Goal: Information Seeking & Learning: Learn about a topic

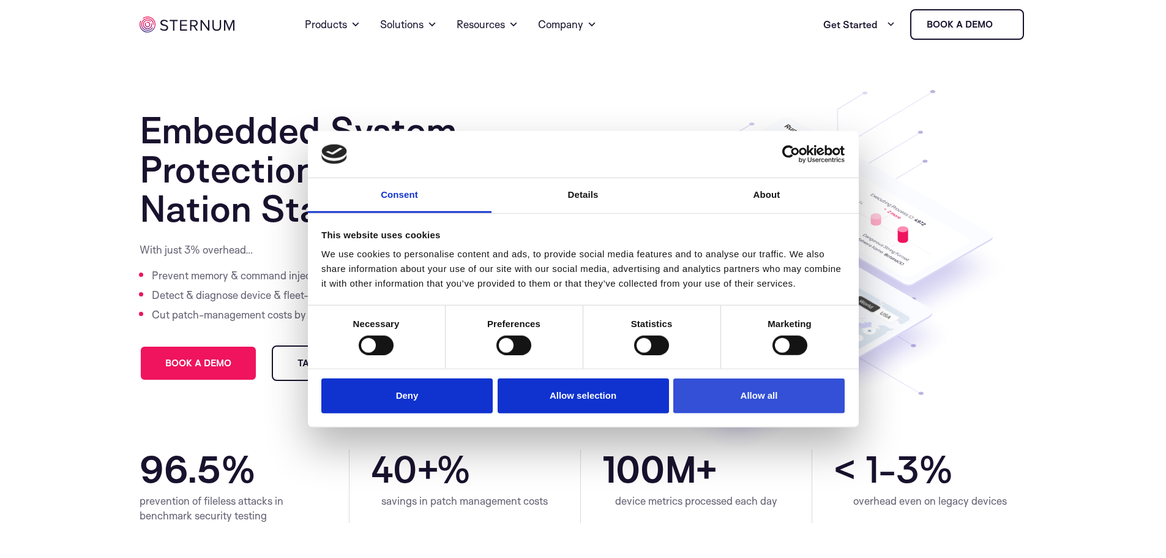
click at [761, 396] on button "Allow all" at bounding box center [758, 395] width 171 height 35
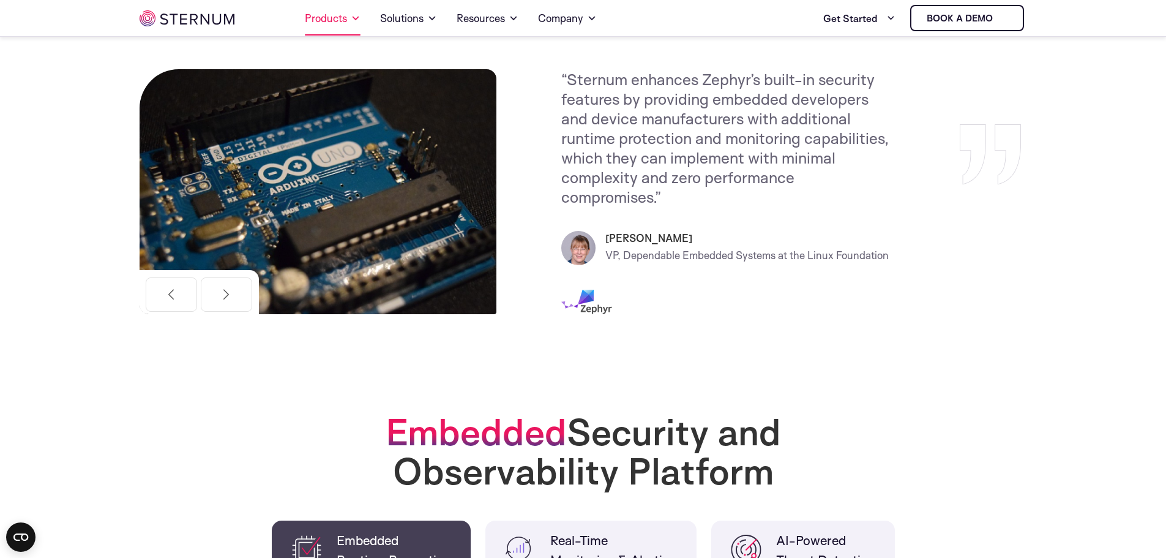
scroll to position [481, 0]
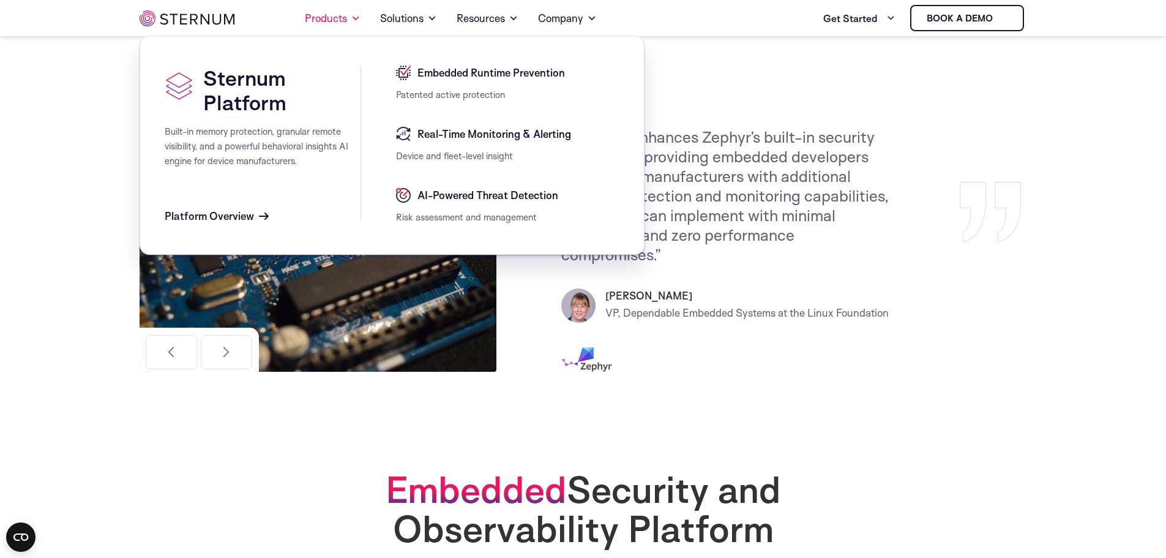
click at [469, 78] on span "Embedded Runtime Prevention" at bounding box center [489, 72] width 151 height 15
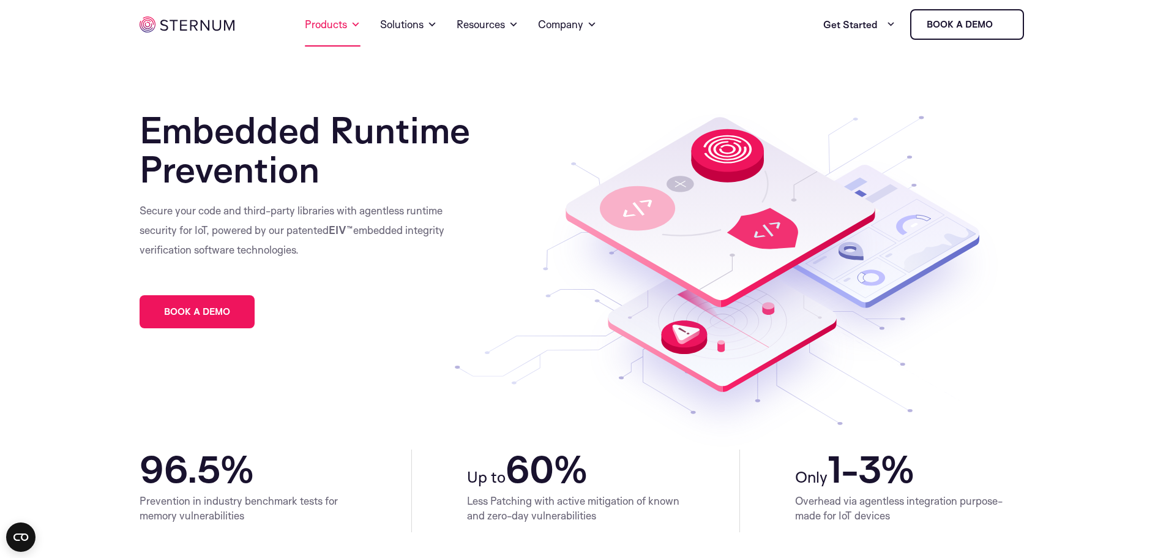
click at [329, 28] on link "Products" at bounding box center [333, 24] width 56 height 44
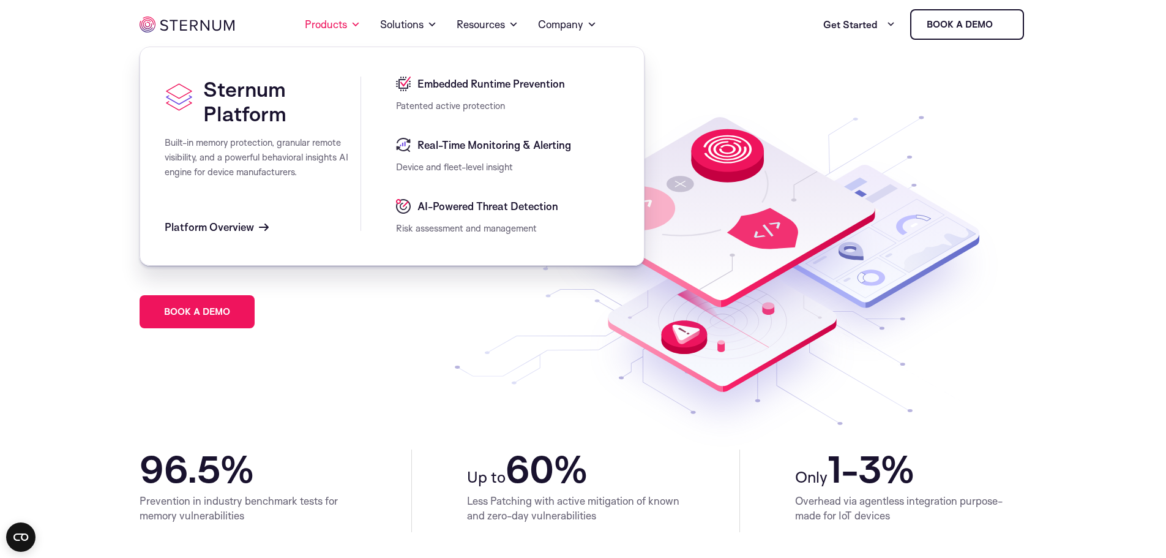
click at [453, 84] on span "Embedded Runtime Prevention" at bounding box center [489, 83] width 151 height 15
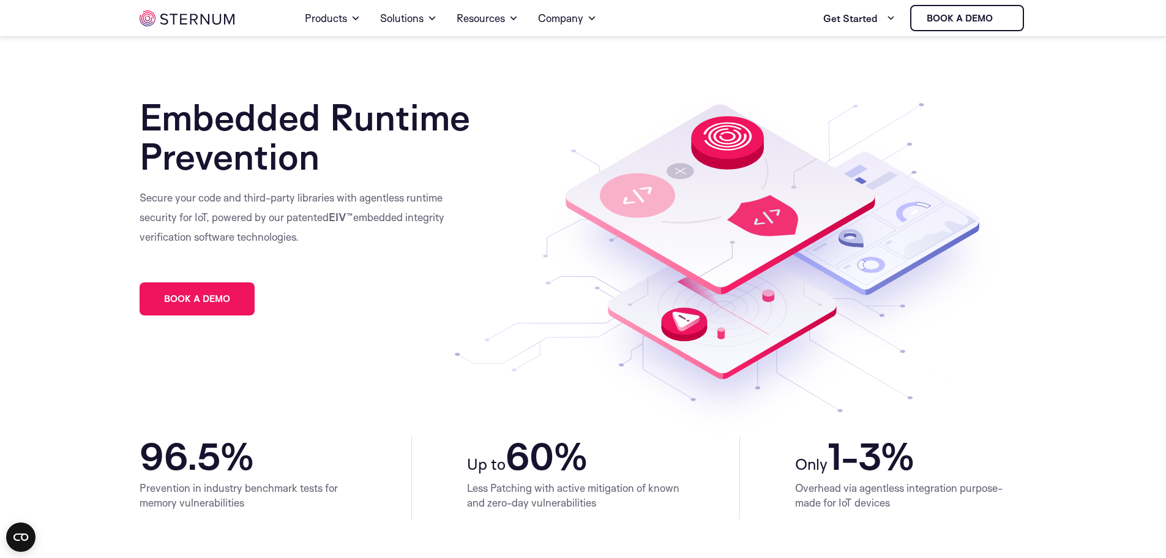
scroll to position [427, 0]
